Goal: Task Accomplishment & Management: Manage account settings

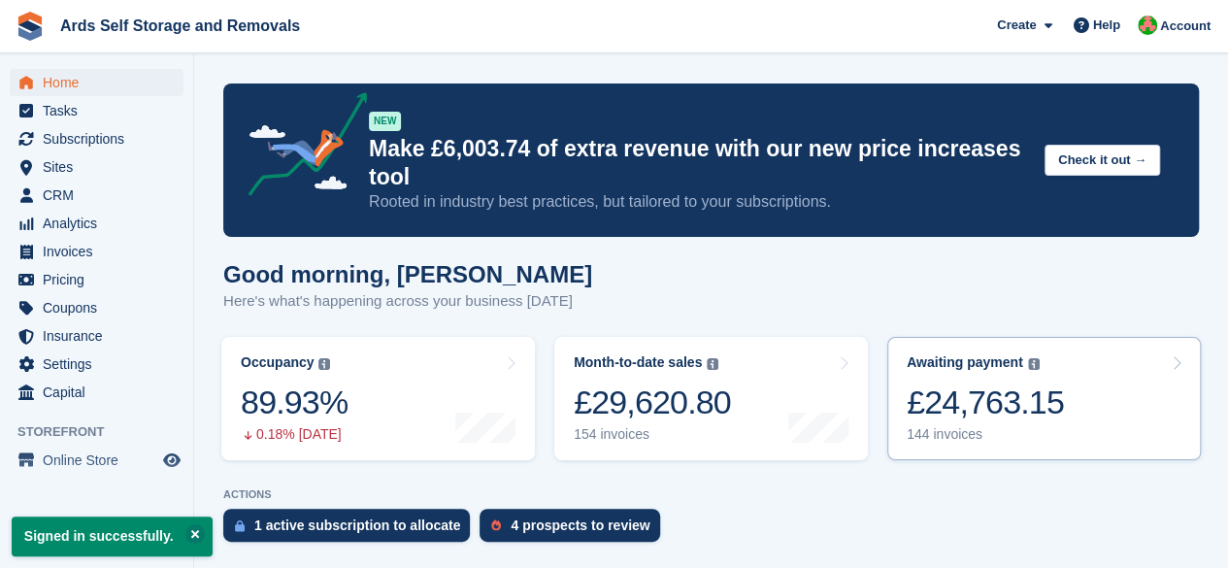
click at [939, 382] on div "£24,763.15" at bounding box center [985, 402] width 157 height 40
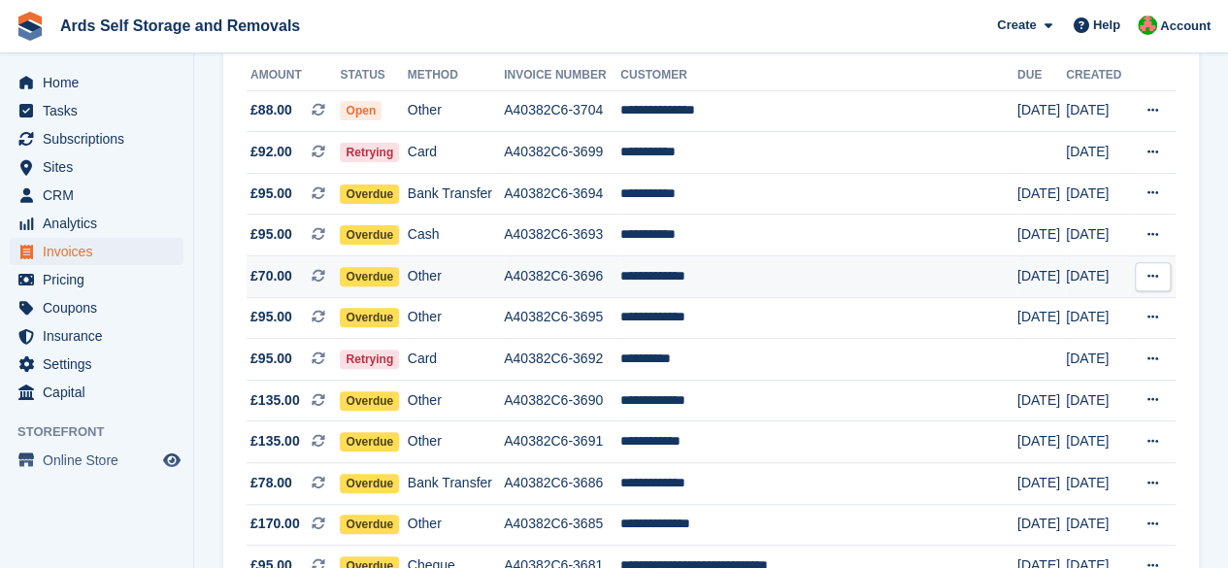
scroll to position [291, 0]
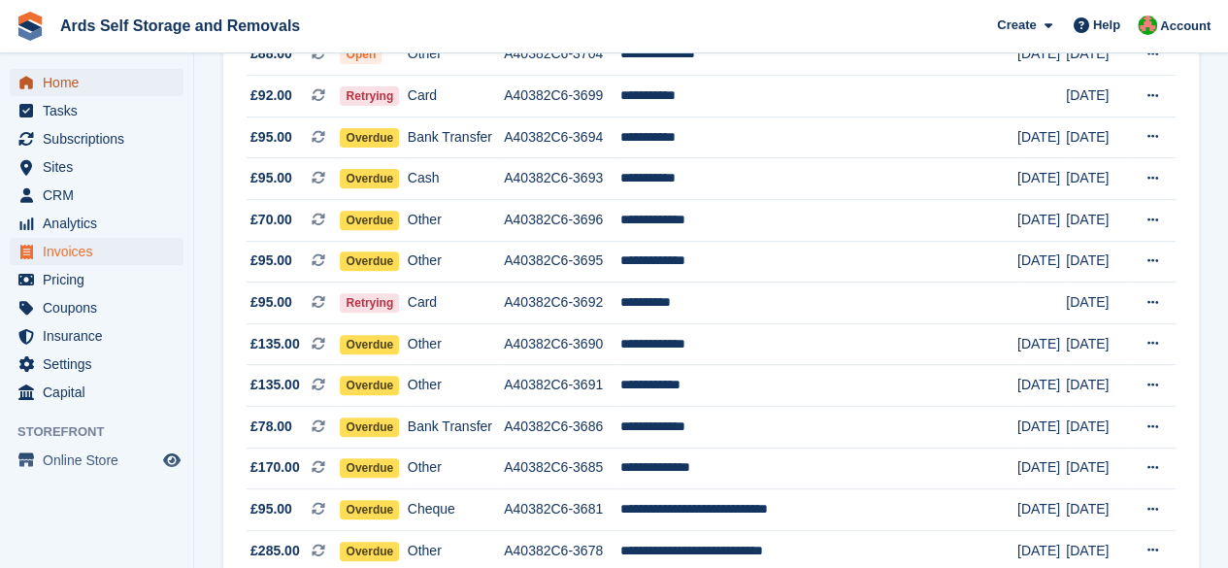
click at [37, 83] on span "menu" at bounding box center [26, 82] width 23 height 23
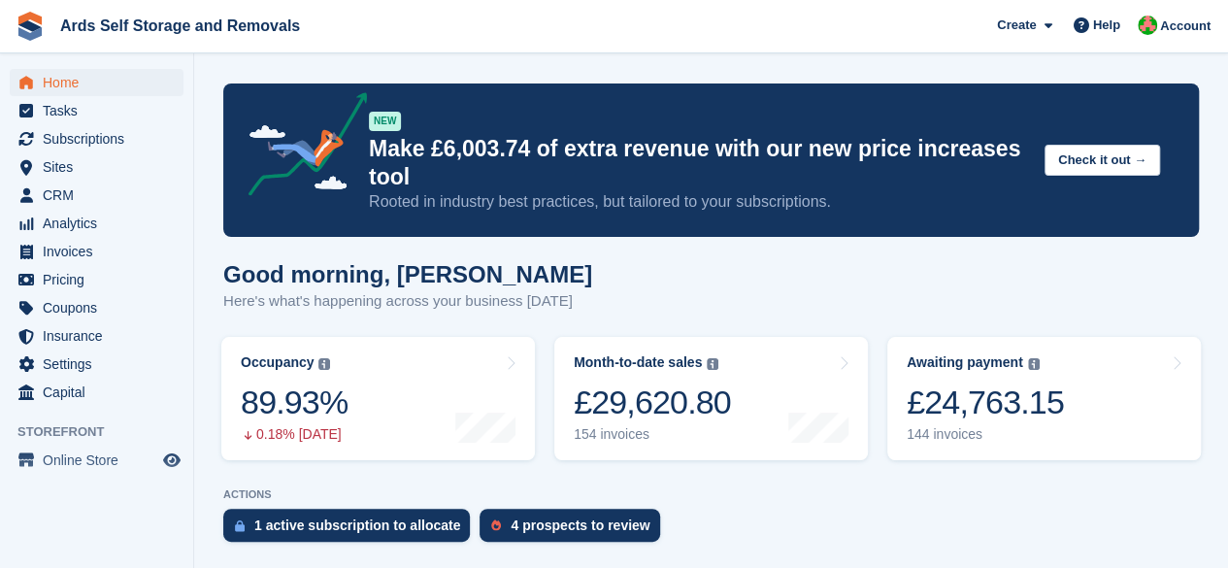
scroll to position [291, 0]
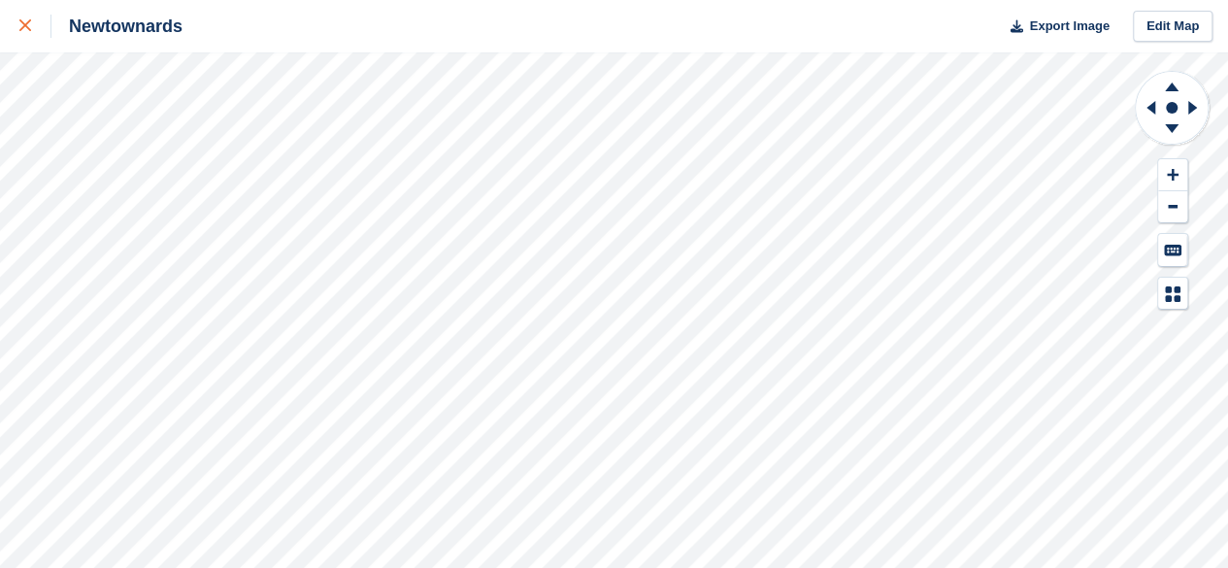
click at [29, 30] on icon at bounding box center [25, 25] width 12 height 12
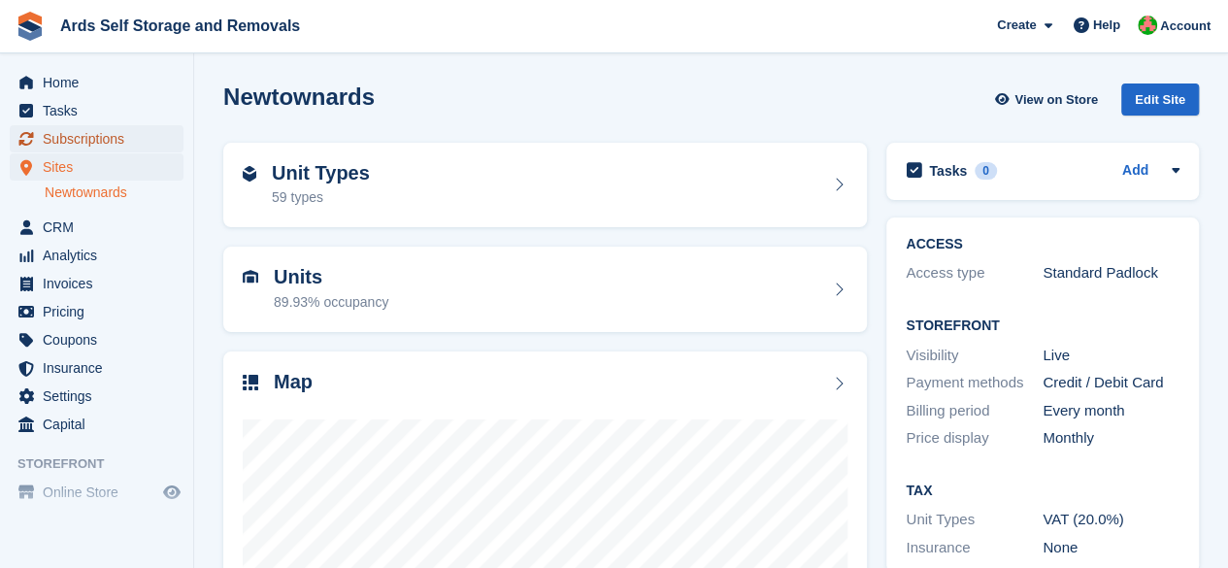
click at [149, 148] on span "Subscriptions" at bounding box center [101, 138] width 116 height 27
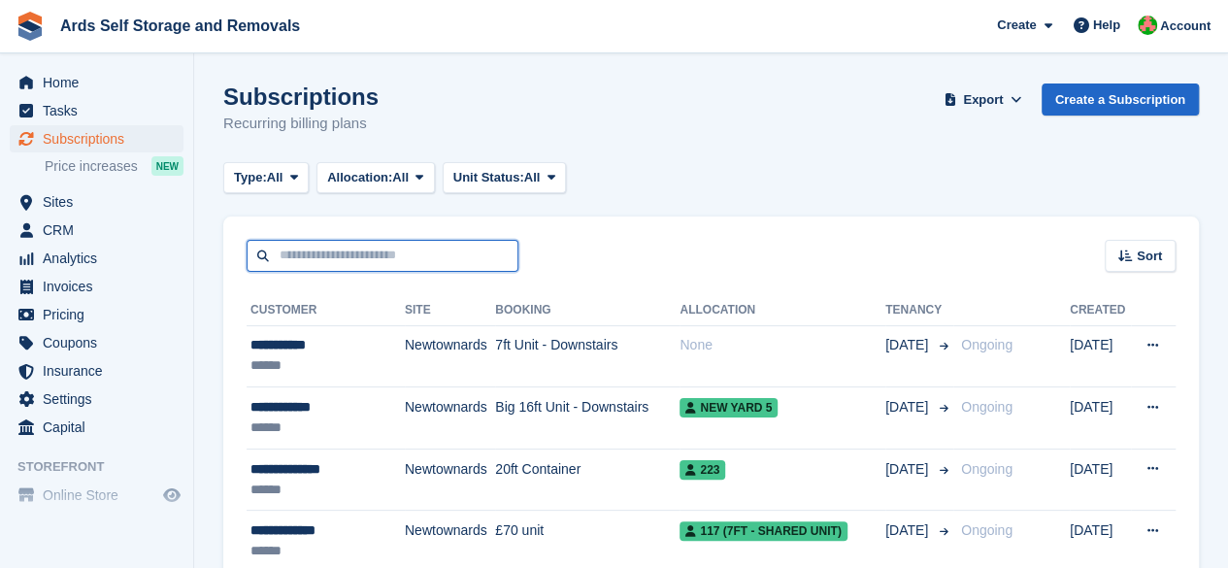
click at [458, 265] on input "text" at bounding box center [383, 256] width 272 height 32
type input "****"
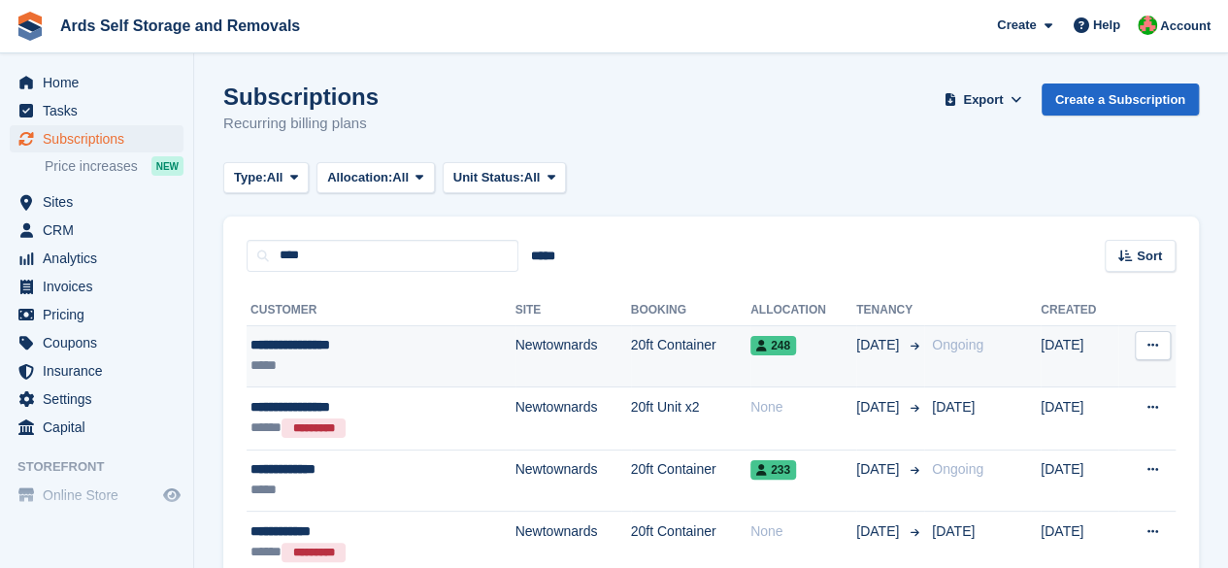
click at [515, 341] on td "Newtownards" at bounding box center [573, 356] width 116 height 62
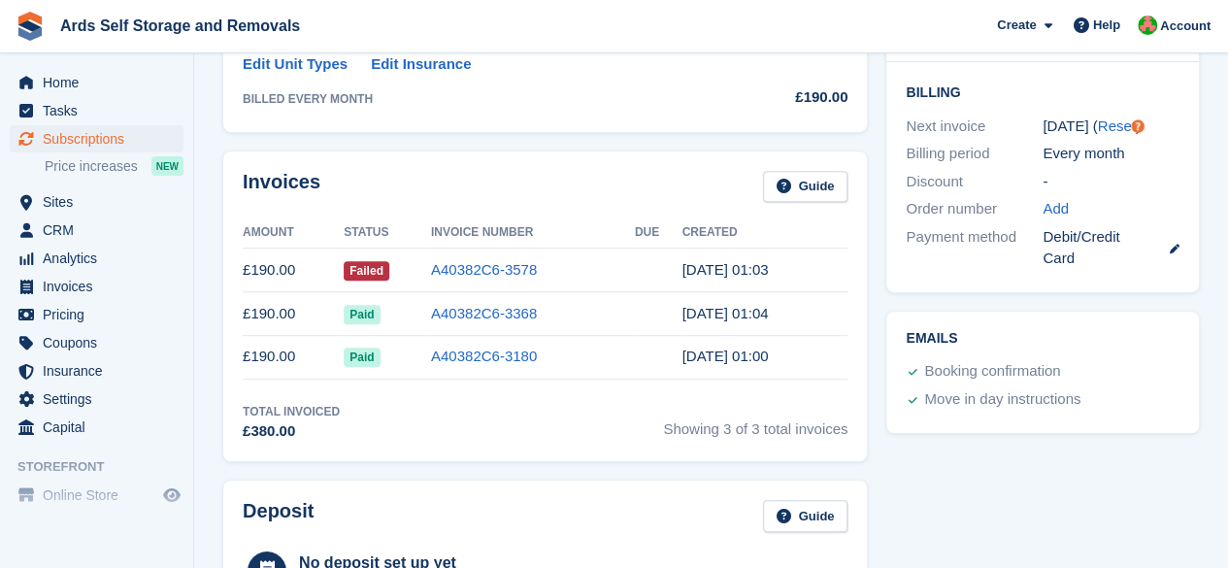
scroll to position [582, 0]
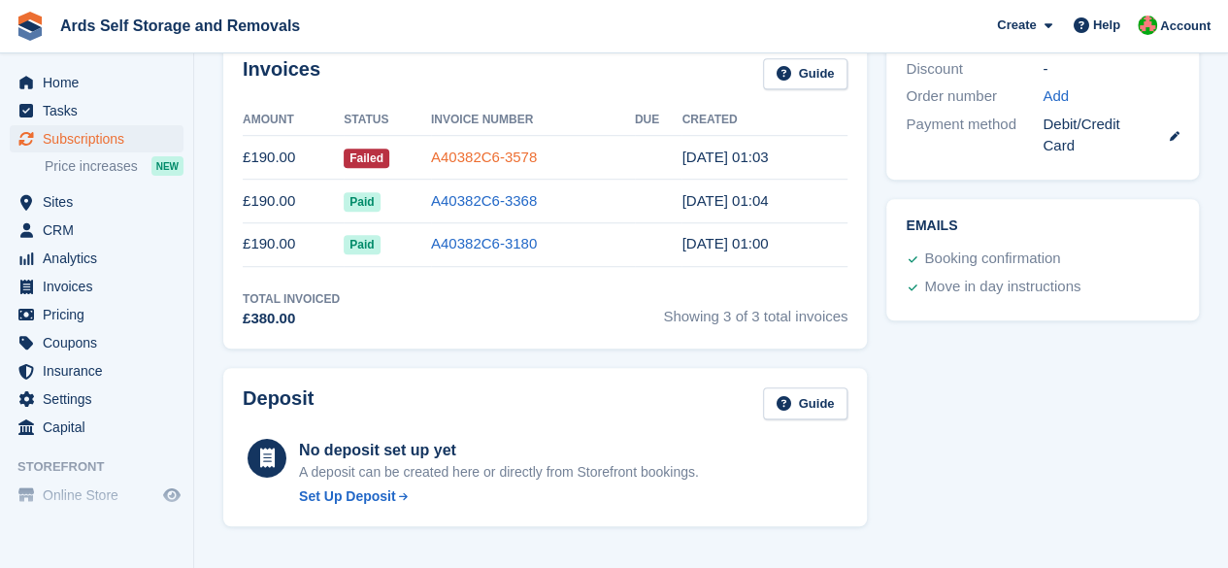
click at [450, 154] on link "A40382C6-3578" at bounding box center [484, 157] width 106 height 17
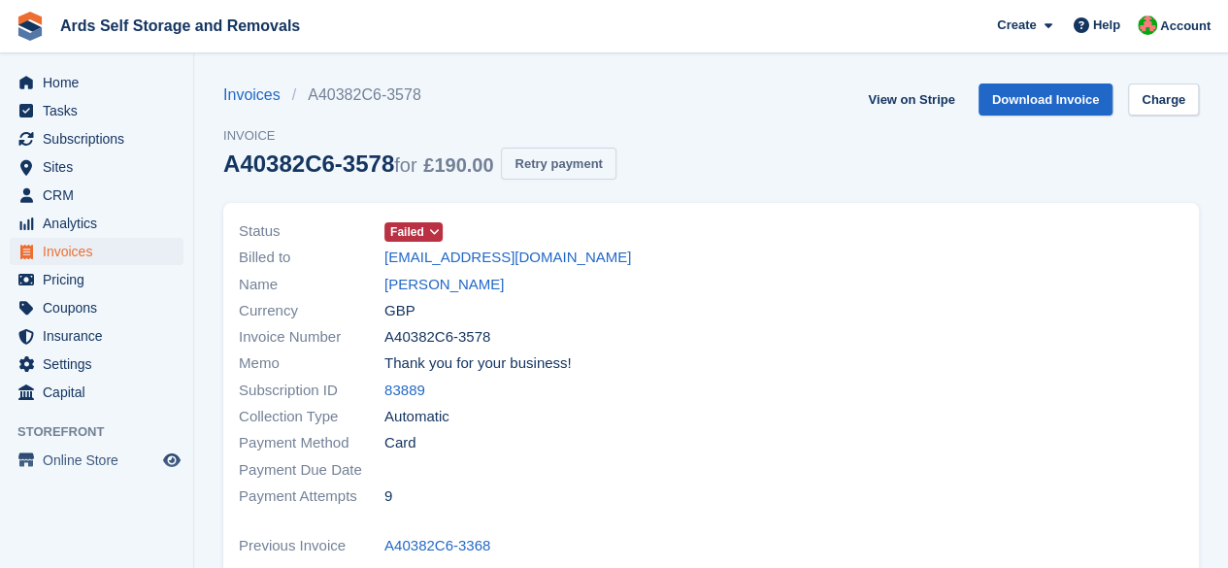
click at [530, 171] on button "Retry payment" at bounding box center [558, 164] width 115 height 32
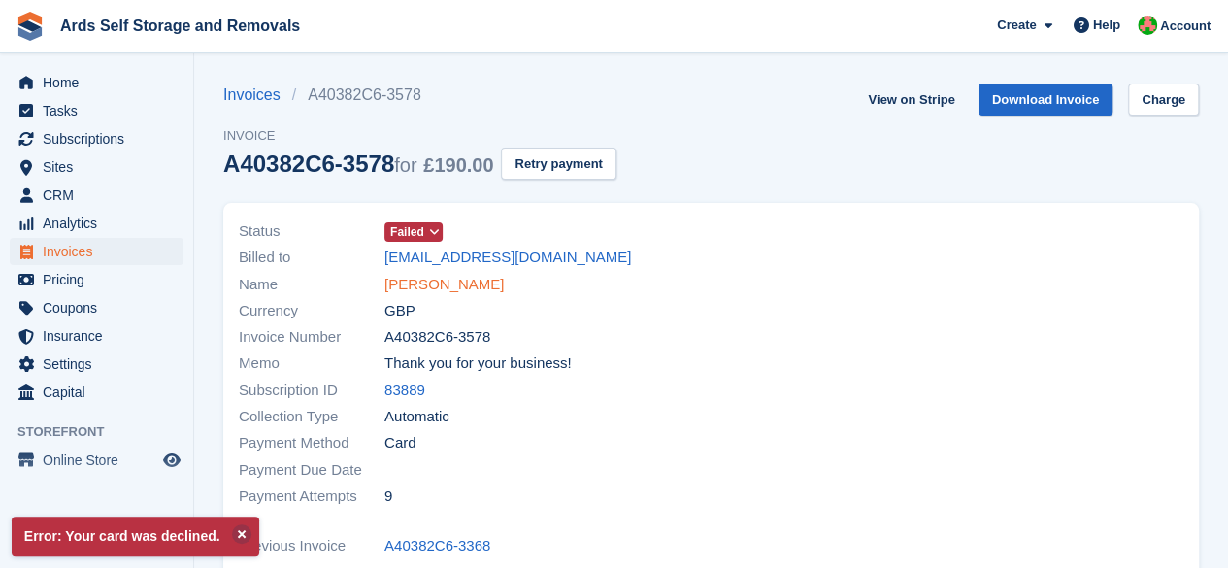
click at [497, 290] on link "Stephen Thompson" at bounding box center [443, 285] width 119 height 22
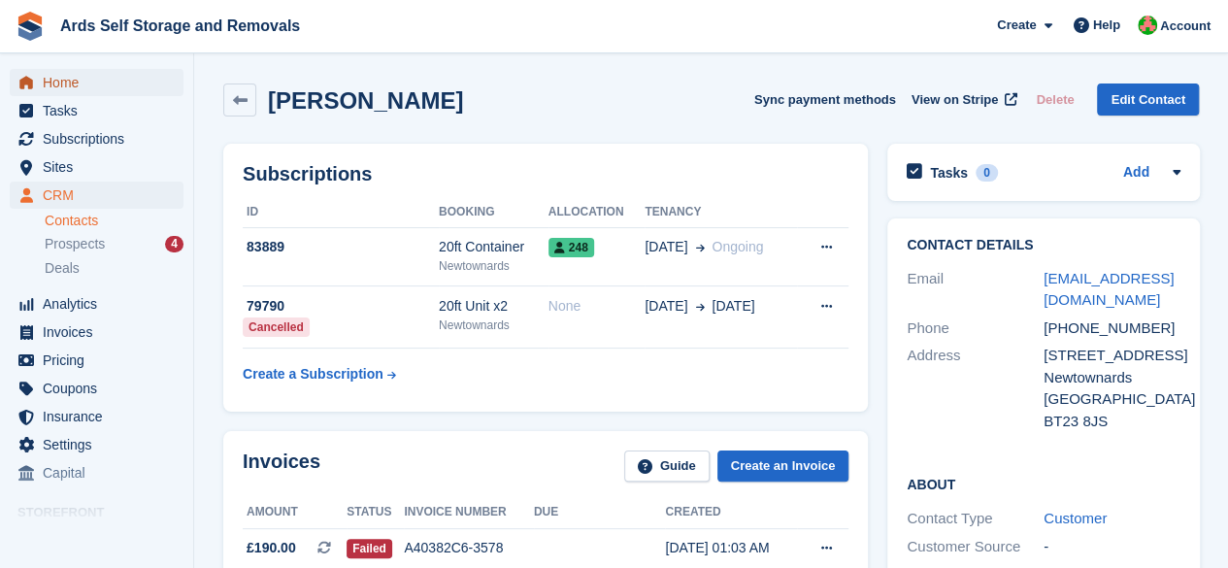
click at [68, 88] on span "Home" at bounding box center [101, 82] width 116 height 27
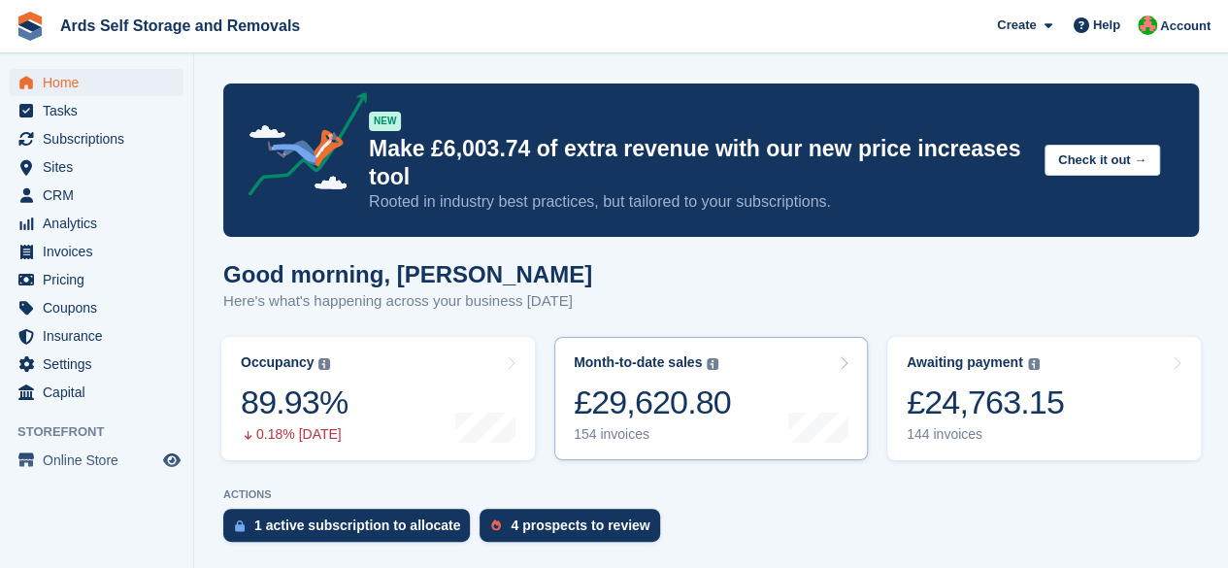
scroll to position [388, 0]
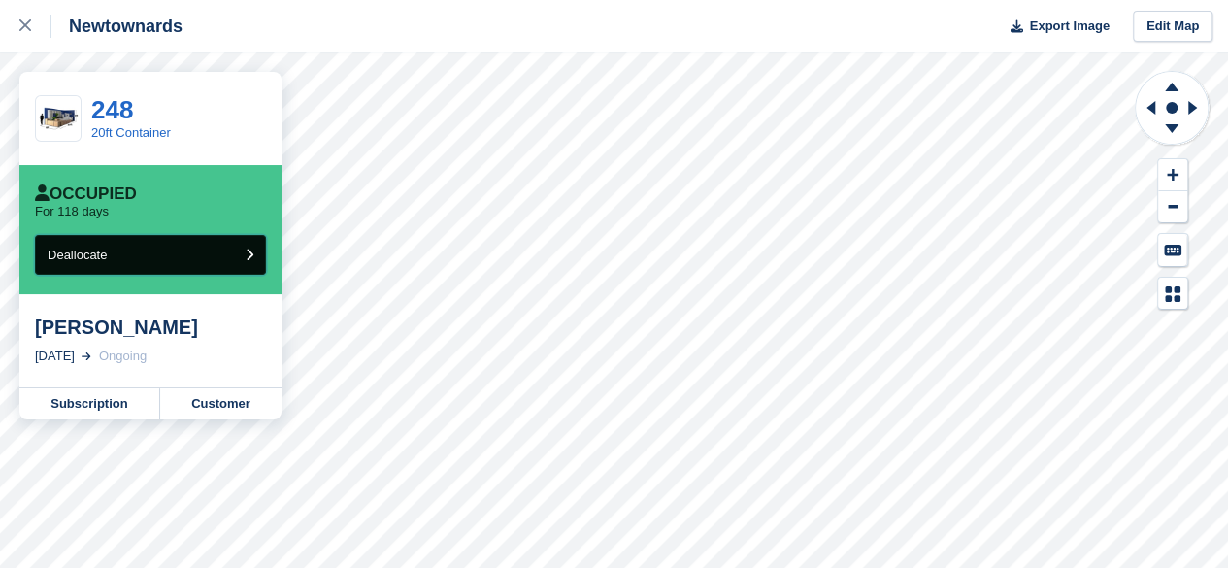
click at [177, 248] on button "Deallocate" at bounding box center [150, 255] width 231 height 40
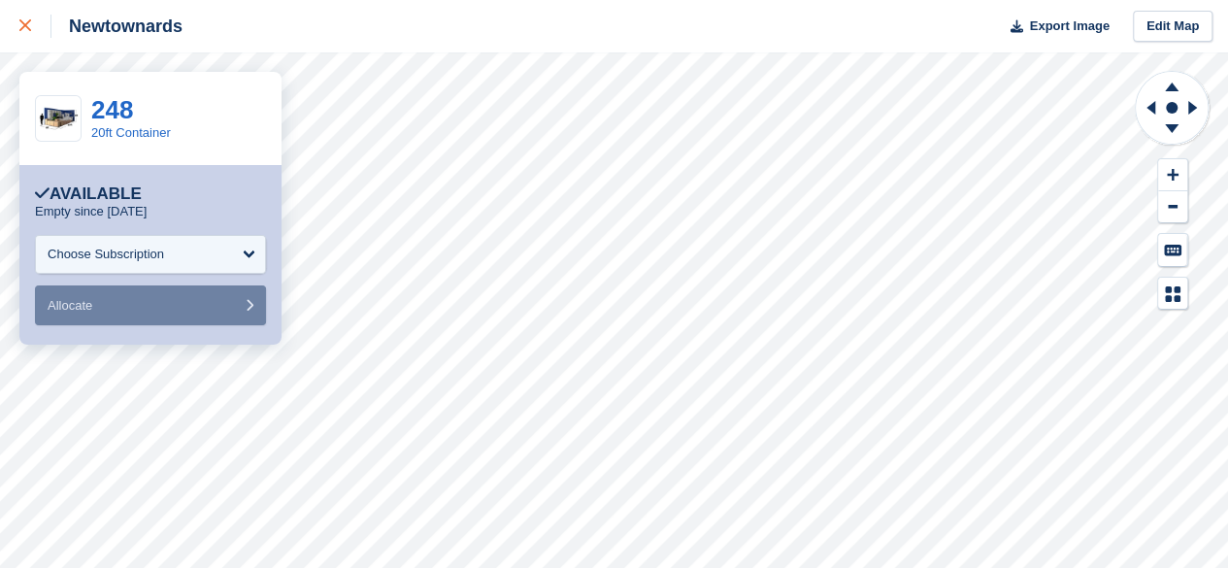
click at [24, 14] on link at bounding box center [25, 26] width 51 height 52
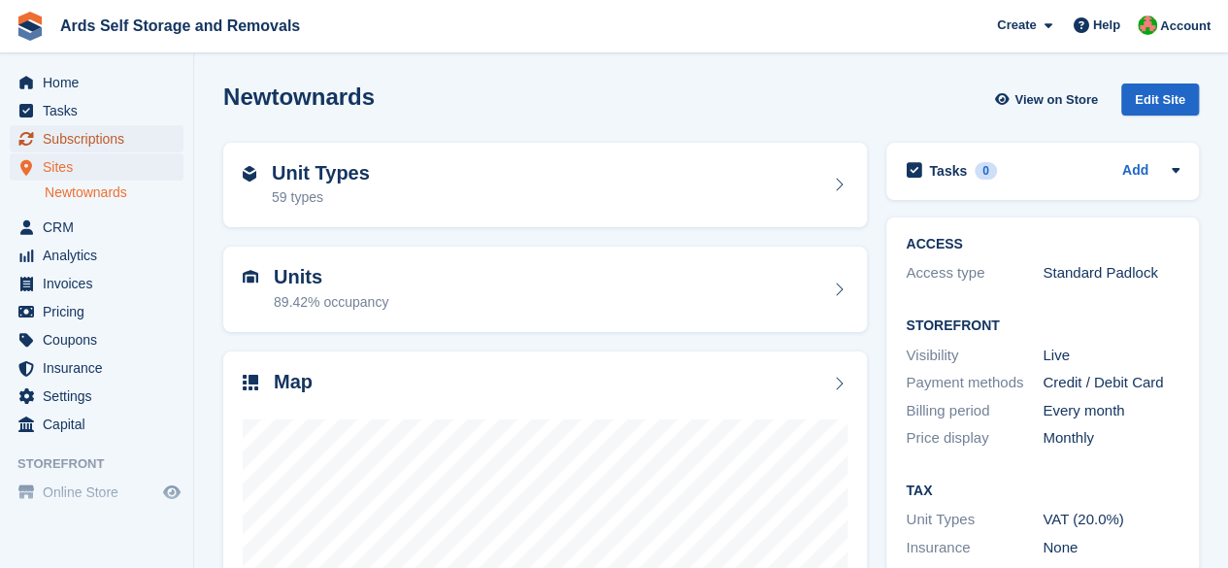
click at [83, 139] on span "Subscriptions" at bounding box center [101, 138] width 116 height 27
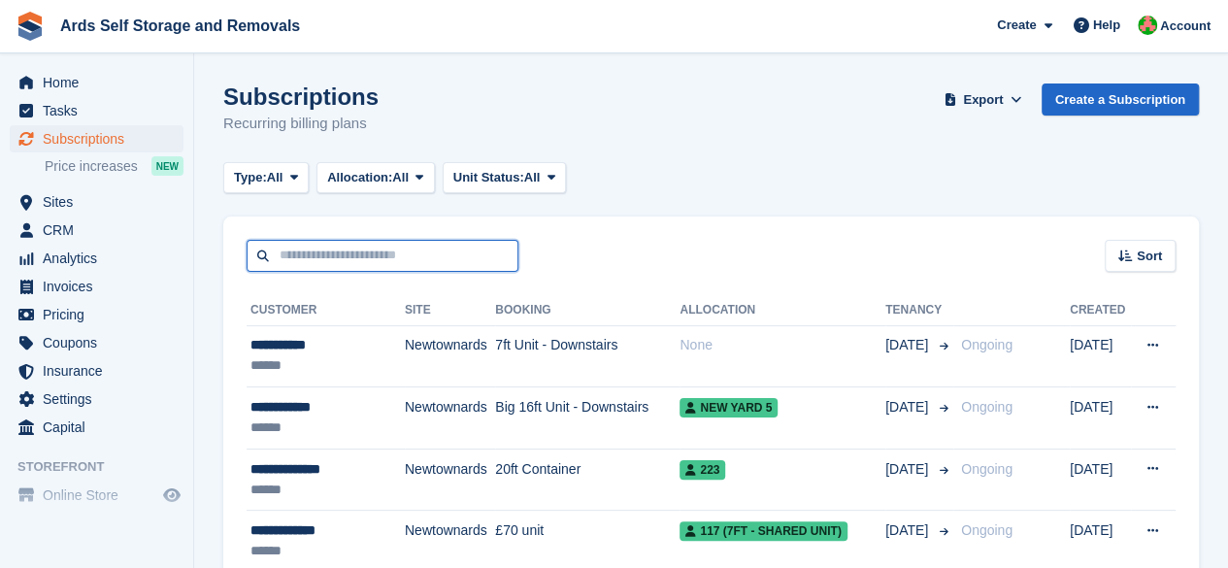
click at [396, 260] on input "text" at bounding box center [383, 256] width 272 height 32
type input "*******"
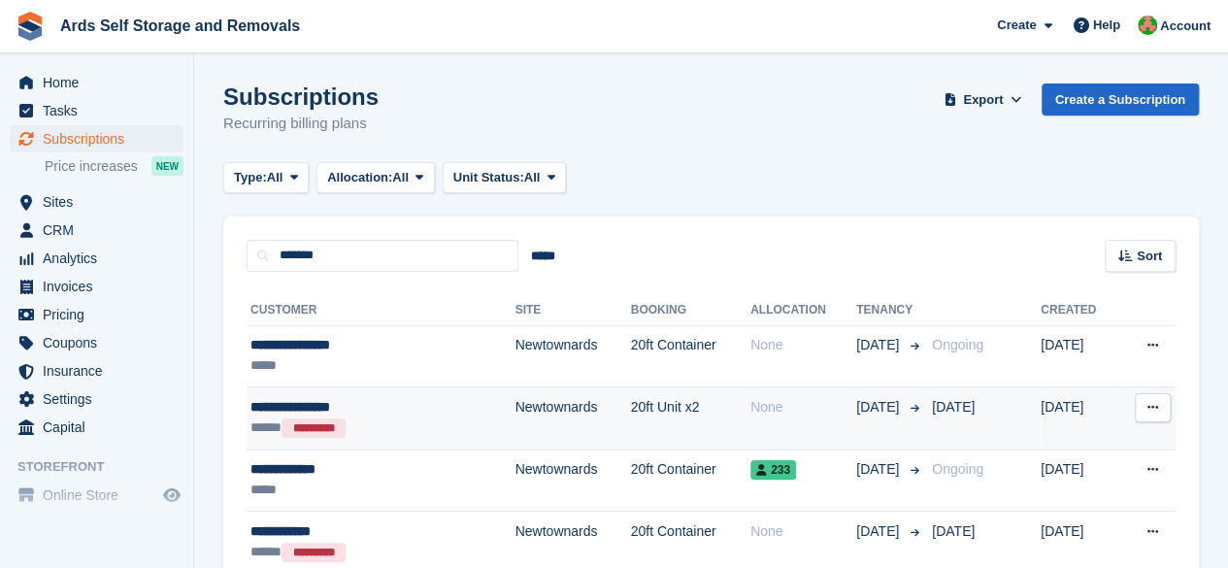
click at [532, 388] on td "Newtownards" at bounding box center [573, 418] width 116 height 62
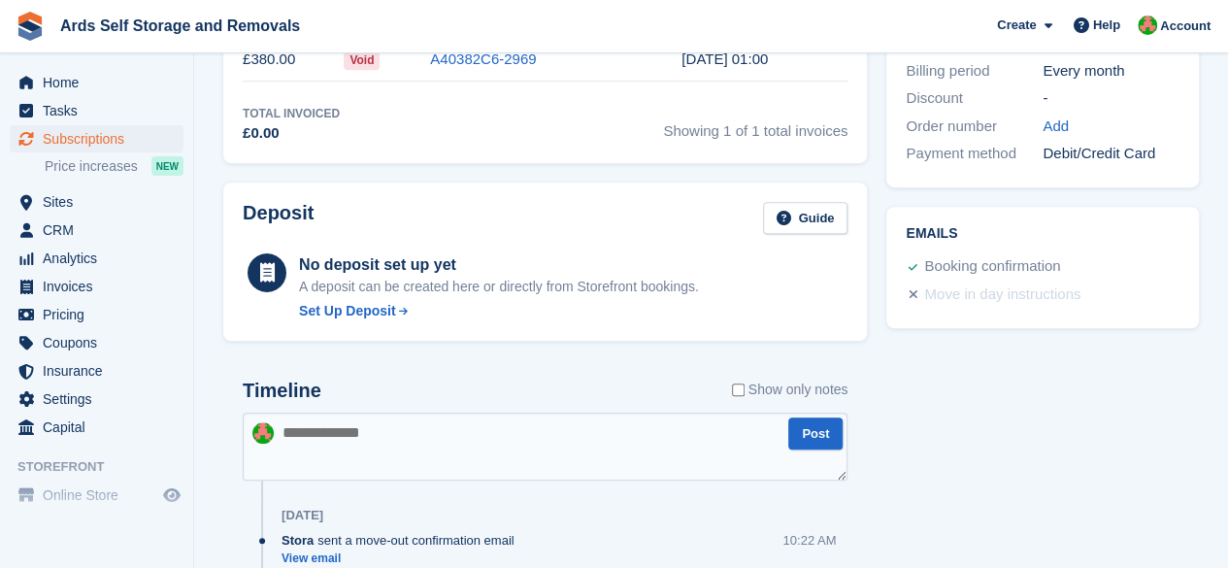
scroll to position [97, 0]
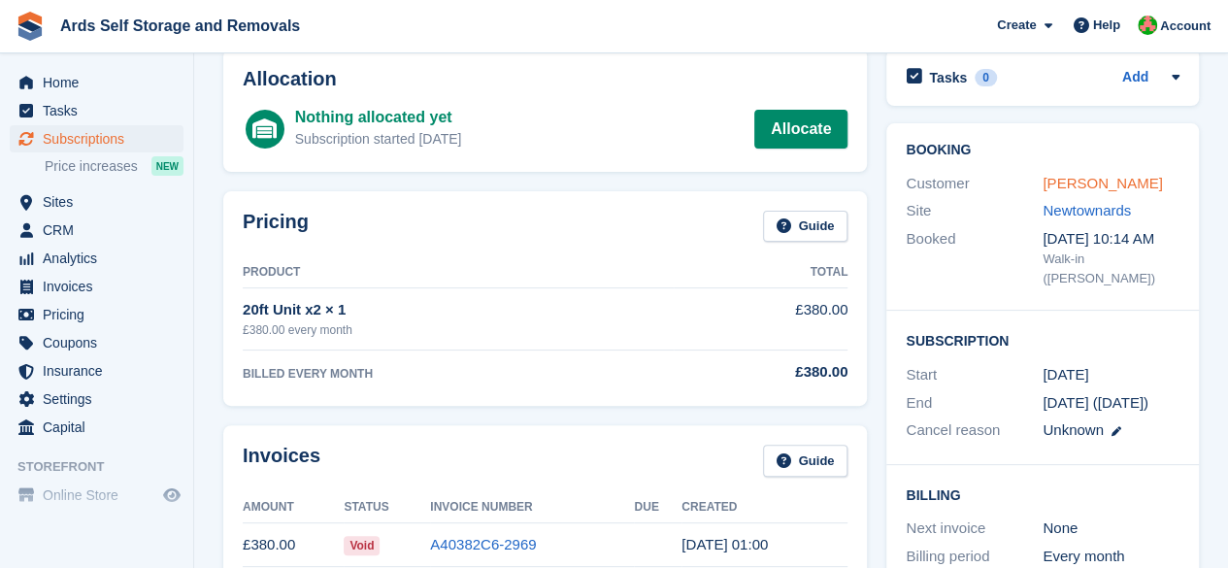
click at [1124, 182] on link "[PERSON_NAME]" at bounding box center [1102, 183] width 119 height 17
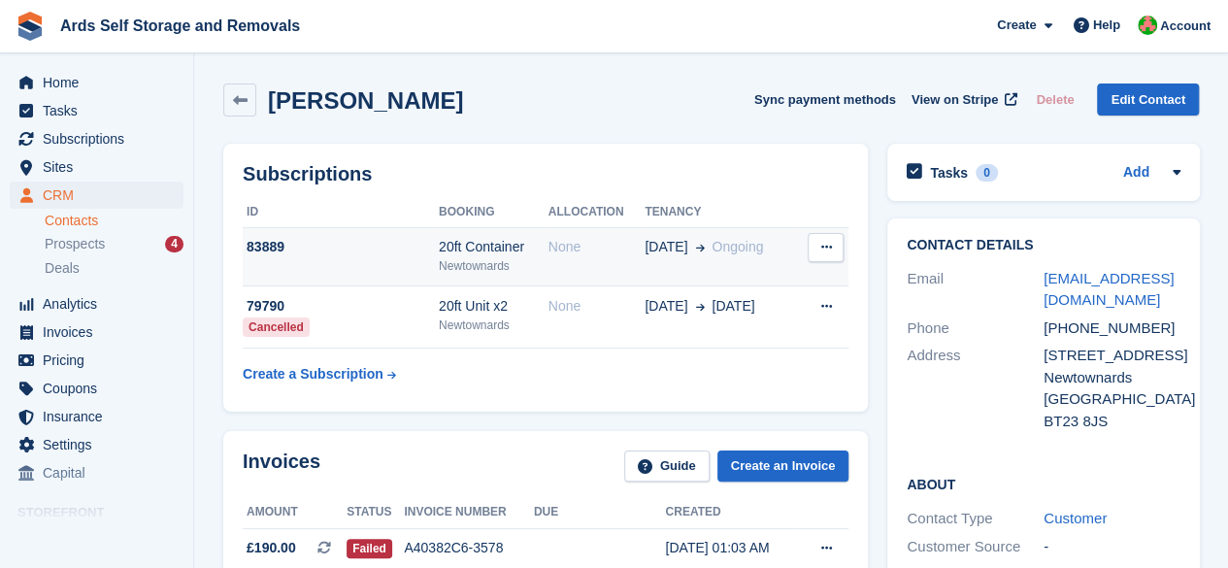
click at [831, 254] on button at bounding box center [826, 247] width 36 height 29
click at [730, 290] on p "Cancel subscription" at bounding box center [750, 285] width 169 height 25
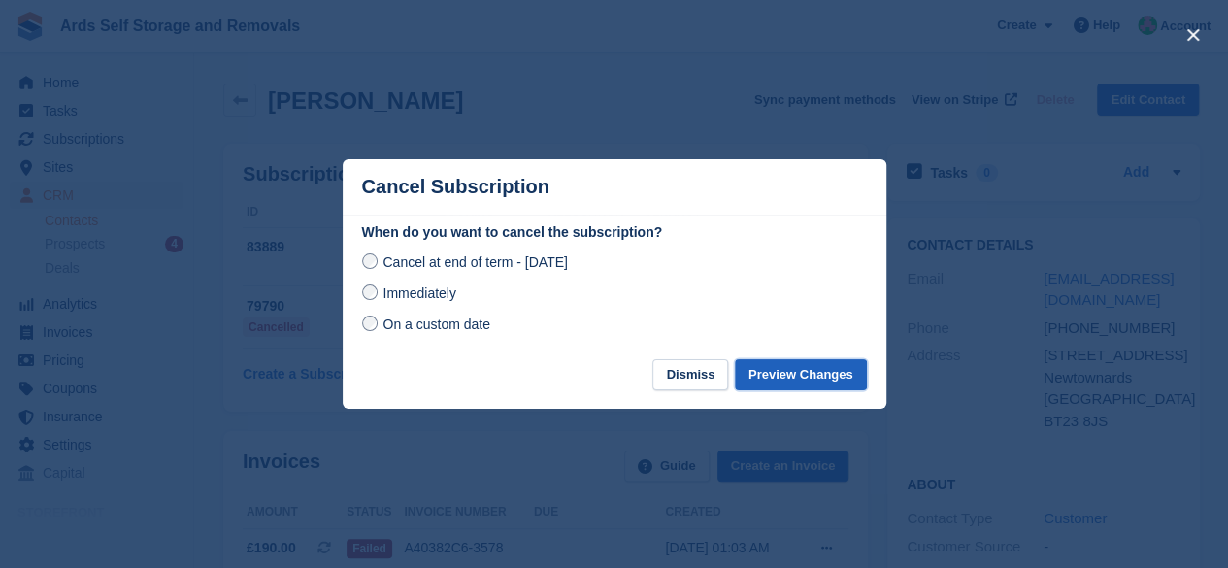
click at [794, 383] on button "Preview Changes" at bounding box center [801, 375] width 132 height 32
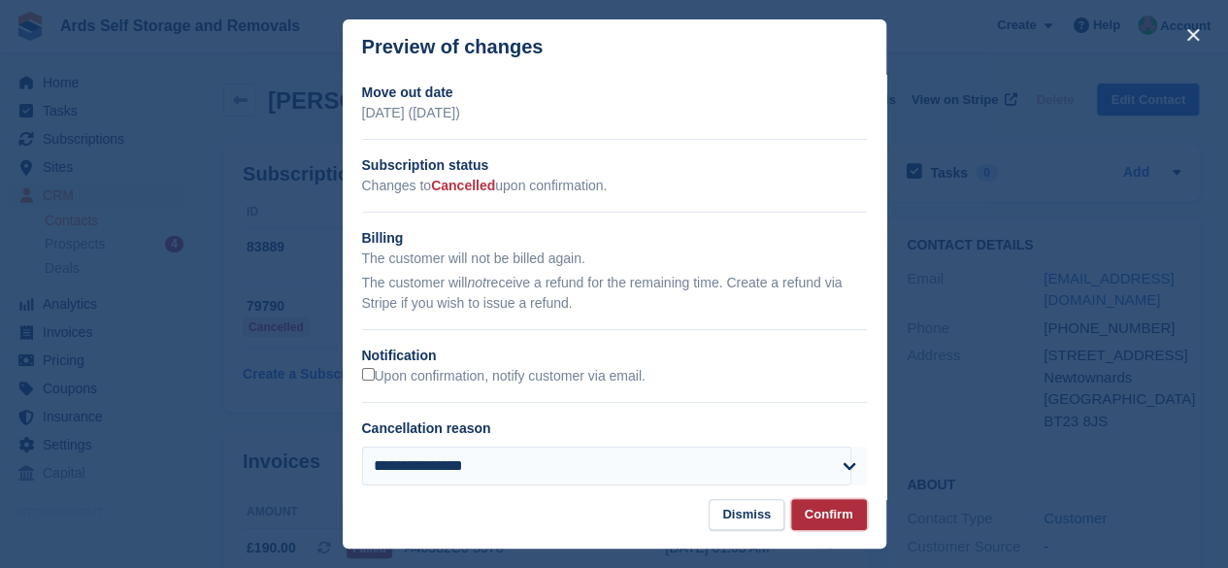
click at [812, 510] on button "Confirm" at bounding box center [829, 515] width 76 height 32
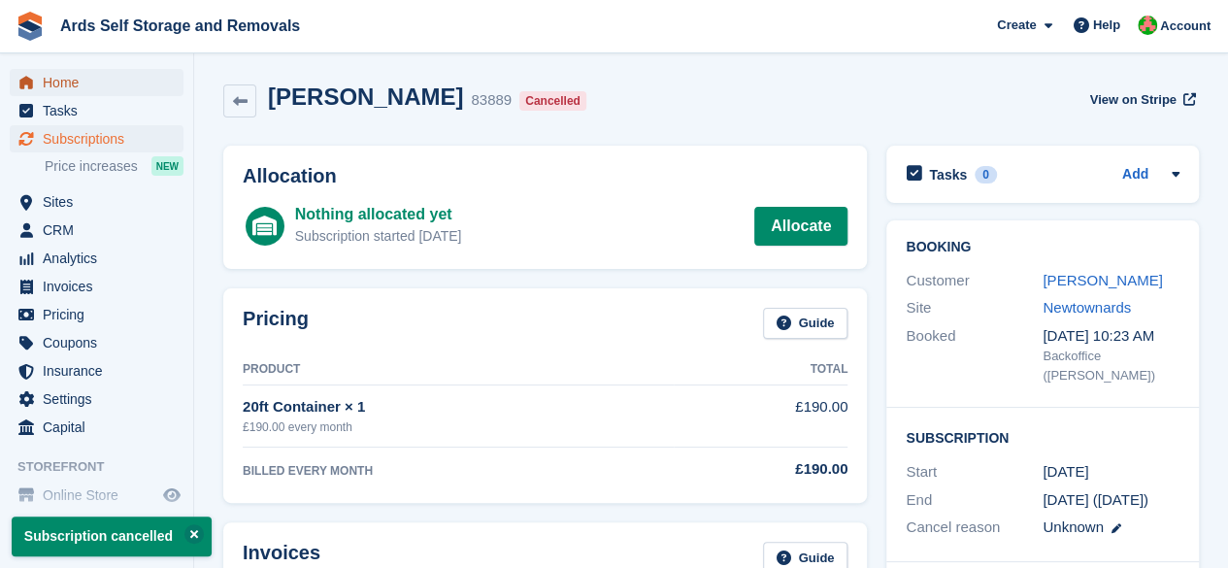
click at [115, 79] on span "Home" at bounding box center [101, 82] width 116 height 27
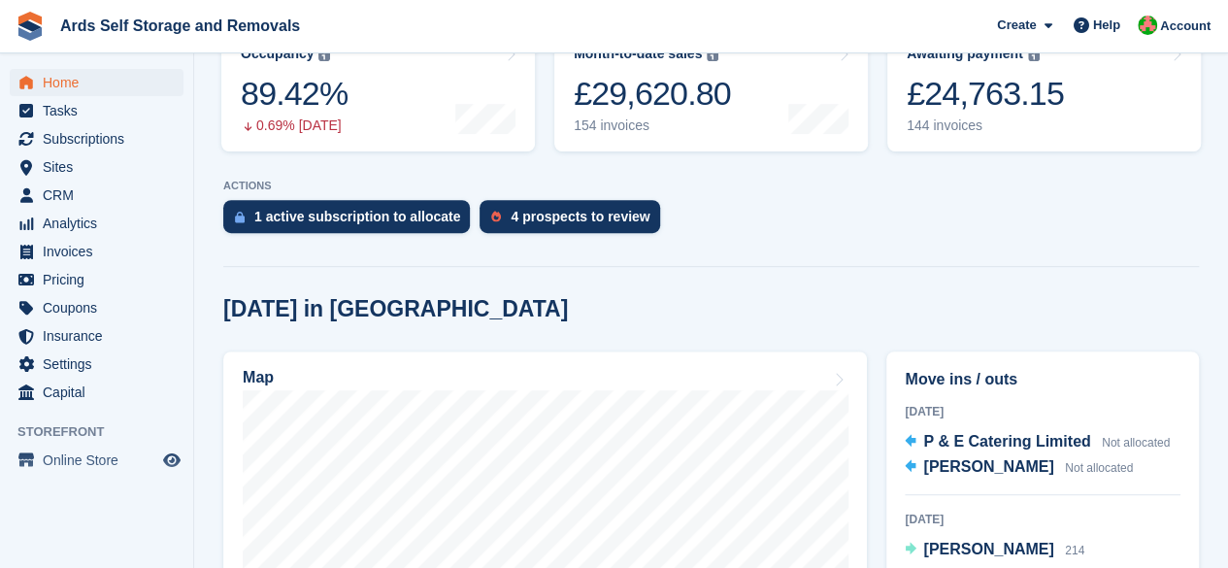
scroll to position [388, 0]
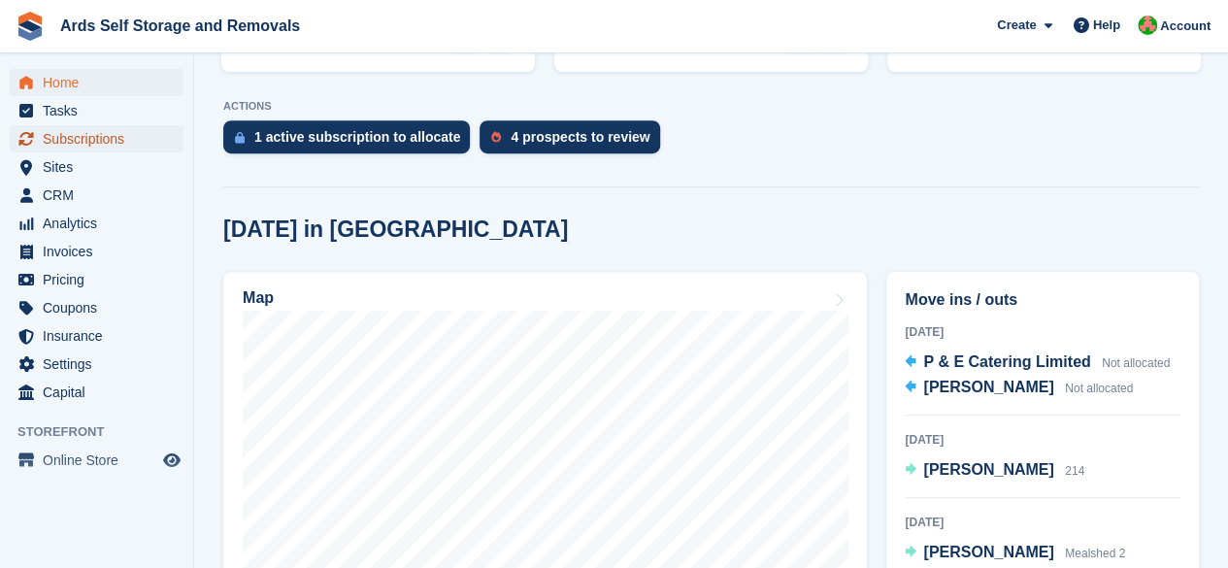
click at [103, 136] on span "Subscriptions" at bounding box center [101, 138] width 116 height 27
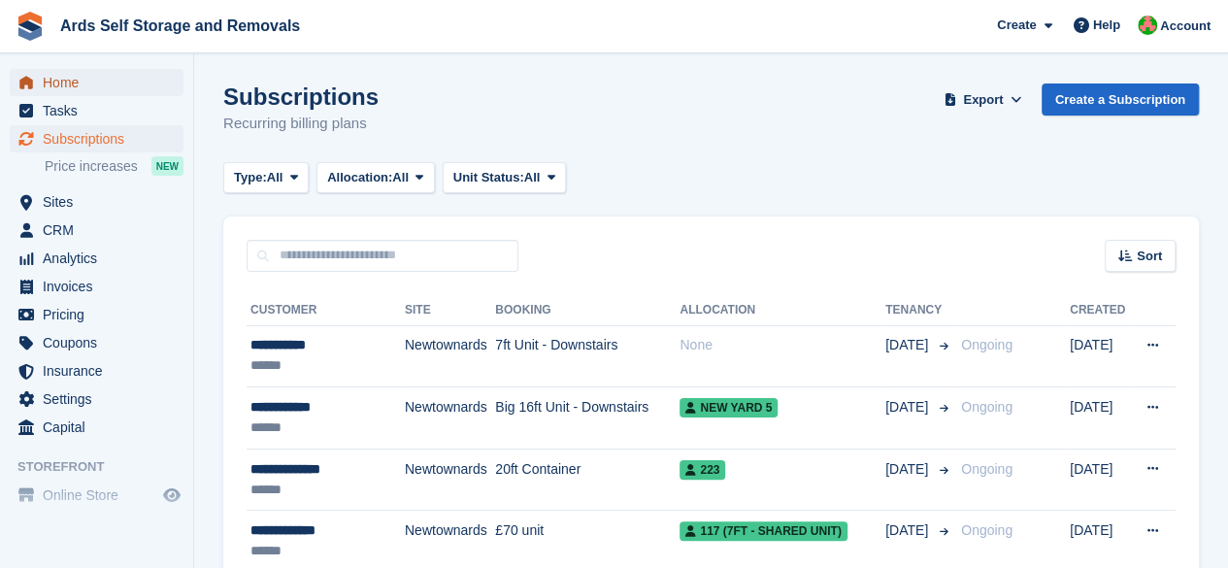
click at [38, 88] on link "Home" at bounding box center [97, 82] width 174 height 27
